Goal: Communication & Community: Answer question/provide support

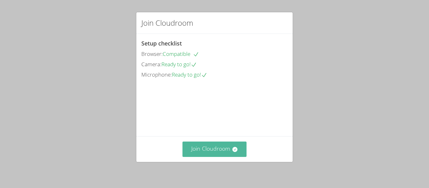
click at [223, 145] on button "Join Cloudroom" at bounding box center [215, 149] width 64 height 15
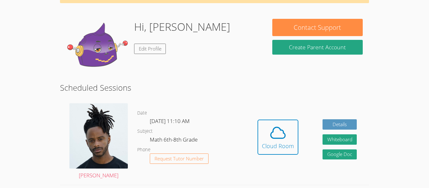
scroll to position [42, 0]
click at [147, 50] on link "Edit Profile" at bounding box center [150, 49] width 32 height 10
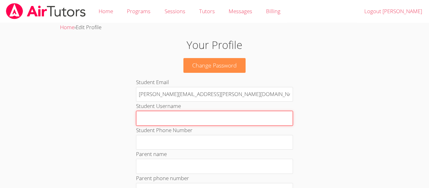
click at [158, 120] on input "Student Username" at bounding box center [214, 118] width 157 height 15
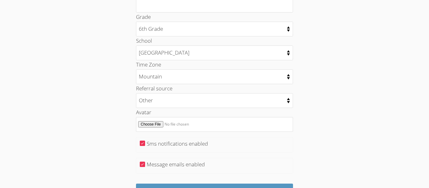
scroll to position [342, 0]
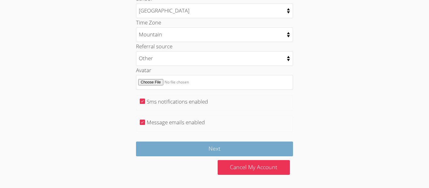
type input "jjalpha"
click at [202, 144] on input "Next" at bounding box center [214, 149] width 157 height 15
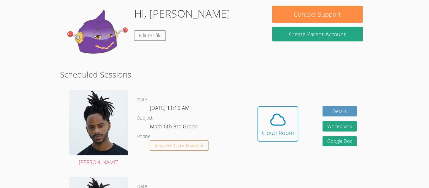
scroll to position [94, 0]
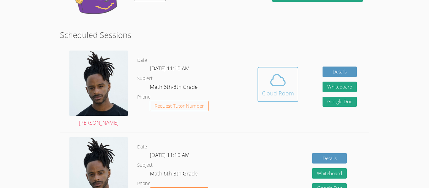
click at [267, 76] on span at bounding box center [278, 80] width 32 height 18
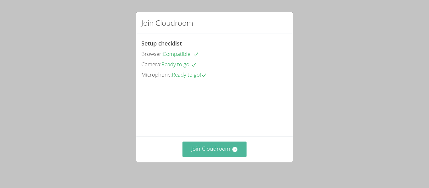
click at [202, 152] on button "Join Cloudroom" at bounding box center [215, 149] width 64 height 15
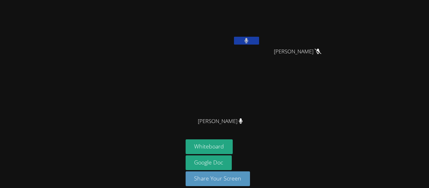
click at [202, 152] on button "Whiteboard" at bounding box center [209, 147] width 47 height 15
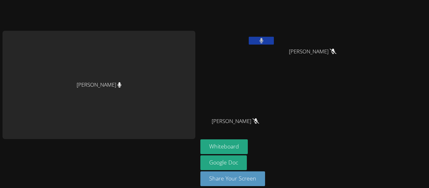
click at [301, 44] on video at bounding box center [315, 24] width 75 height 42
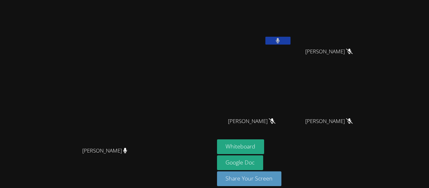
click at [291, 39] on button at bounding box center [278, 41] width 25 height 8
click at [281, 39] on icon at bounding box center [278, 40] width 7 height 5
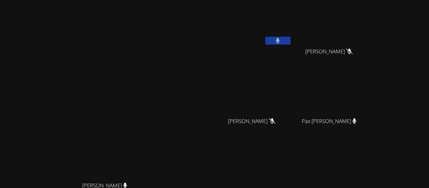
click at [280, 39] on icon at bounding box center [278, 40] width 4 height 5
click at [292, 59] on div "Jeremy Lamb" at bounding box center [254, 36] width 75 height 67
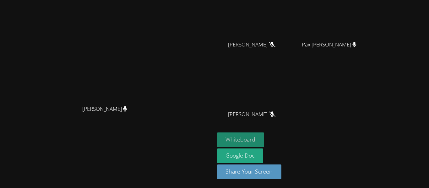
click at [265, 137] on button "Whiteboard" at bounding box center [240, 140] width 47 height 15
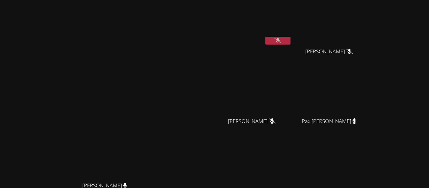
click at [291, 44] on button at bounding box center [278, 41] width 25 height 8
click at [280, 40] on icon at bounding box center [278, 40] width 4 height 5
click at [280, 39] on icon at bounding box center [278, 40] width 4 height 5
click at [291, 45] on div at bounding box center [278, 41] width 25 height 9
click at [281, 41] on icon at bounding box center [278, 40] width 7 height 5
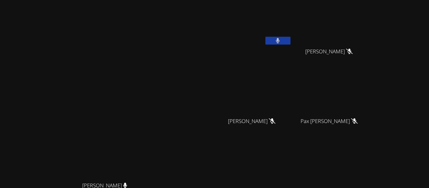
click at [280, 41] on icon at bounding box center [278, 40] width 4 height 5
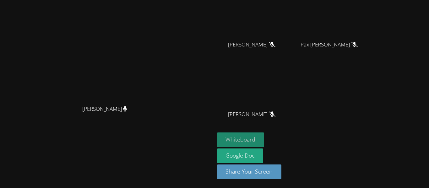
click at [265, 141] on button "Whiteboard" at bounding box center [240, 140] width 47 height 15
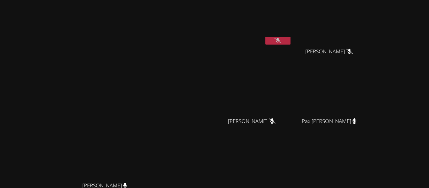
click at [291, 37] on button at bounding box center [278, 41] width 25 height 8
click at [280, 43] on icon at bounding box center [278, 40] width 4 height 5
click at [280, 41] on icon at bounding box center [278, 40] width 4 height 5
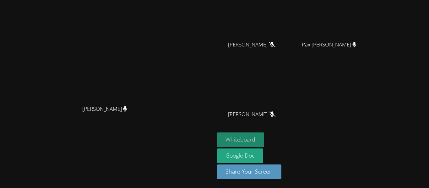
click at [265, 139] on button "Whiteboard" at bounding box center [240, 140] width 47 height 15
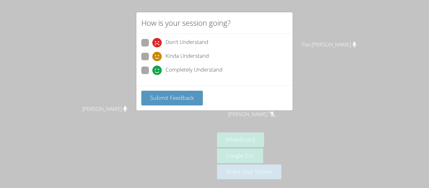
click at [152, 61] on span at bounding box center [152, 61] width 0 height 0
click at [152, 54] on input "Kinda Understand" at bounding box center [154, 55] width 5 height 5
radio input "true"
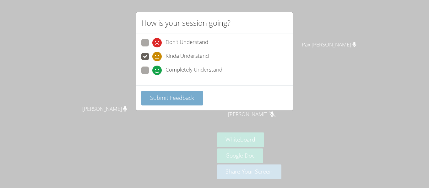
click at [148, 97] on button "Submit Feedback" at bounding box center [172, 98] width 62 height 15
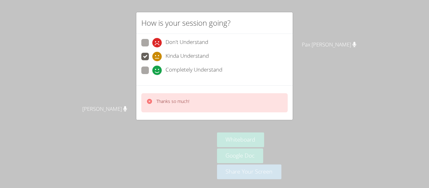
click at [303, 62] on div "How is your session going? Don't Understand Kinda Understand Completely Underst…" at bounding box center [214, 94] width 429 height 188
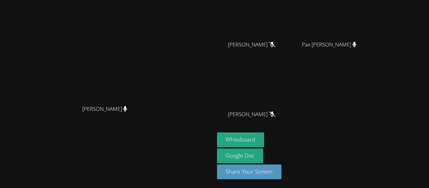
scroll to position [0, 0]
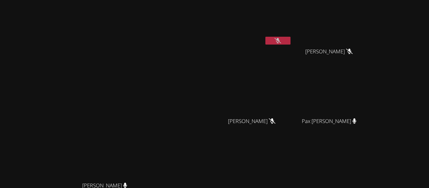
click at [291, 44] on button at bounding box center [278, 41] width 25 height 8
click at [291, 38] on button at bounding box center [278, 41] width 25 height 8
click at [291, 42] on button at bounding box center [278, 41] width 25 height 8
